Goal: Information Seeking & Learning: Learn about a topic

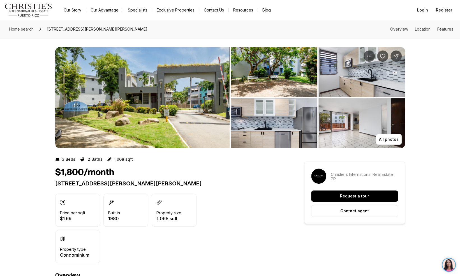
click at [153, 109] on img "View image gallery" at bounding box center [142, 97] width 174 height 101
